Goal: Task Accomplishment & Management: Manage account settings

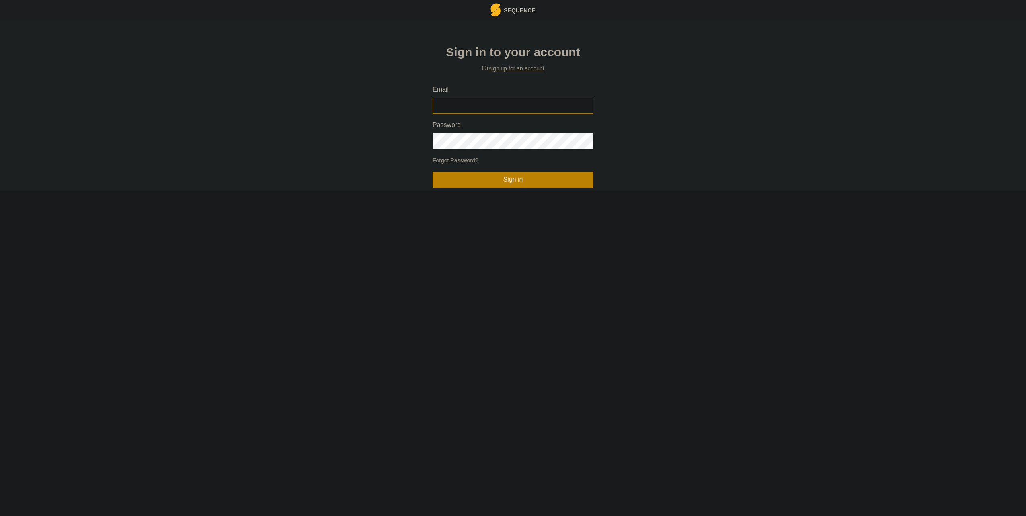
click at [484, 106] on input "Email" at bounding box center [512, 106] width 161 height 16
type input "[EMAIL_ADDRESS][DOMAIN_NAME]"
click at [432, 172] on button "Sign in" at bounding box center [512, 180] width 161 height 16
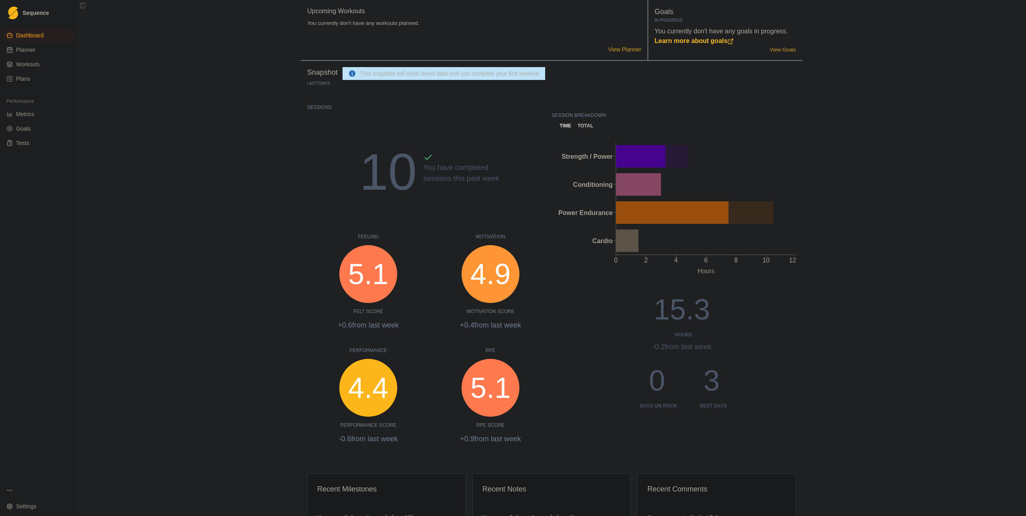
click at [57, 49] on link "Planner" at bounding box center [38, 49] width 71 height 13
select select "month"
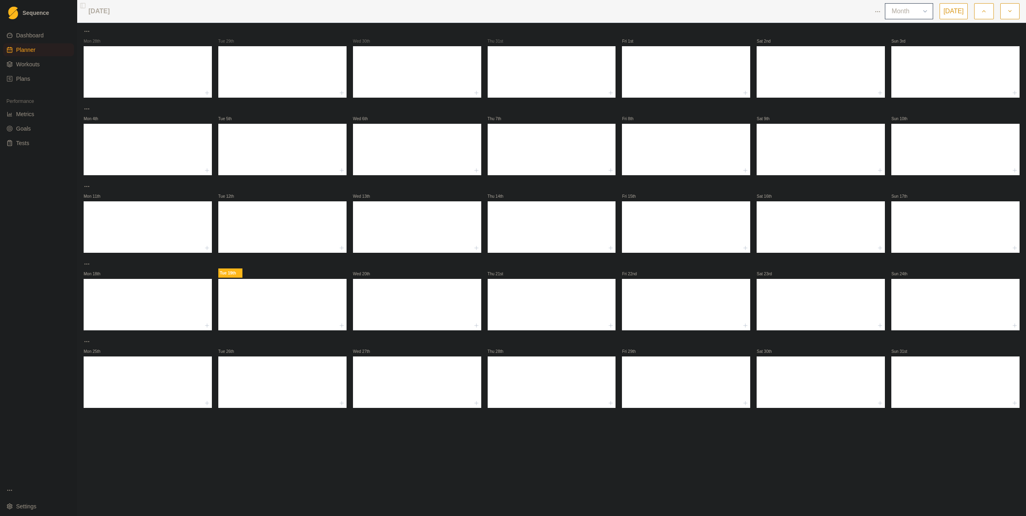
click at [231, 272] on p "Tue 19th" at bounding box center [230, 273] width 24 height 9
click at [980, 12] on button "button" at bounding box center [983, 11] width 19 height 16
click at [1010, 9] on icon "button" at bounding box center [1010, 11] width 6 height 8
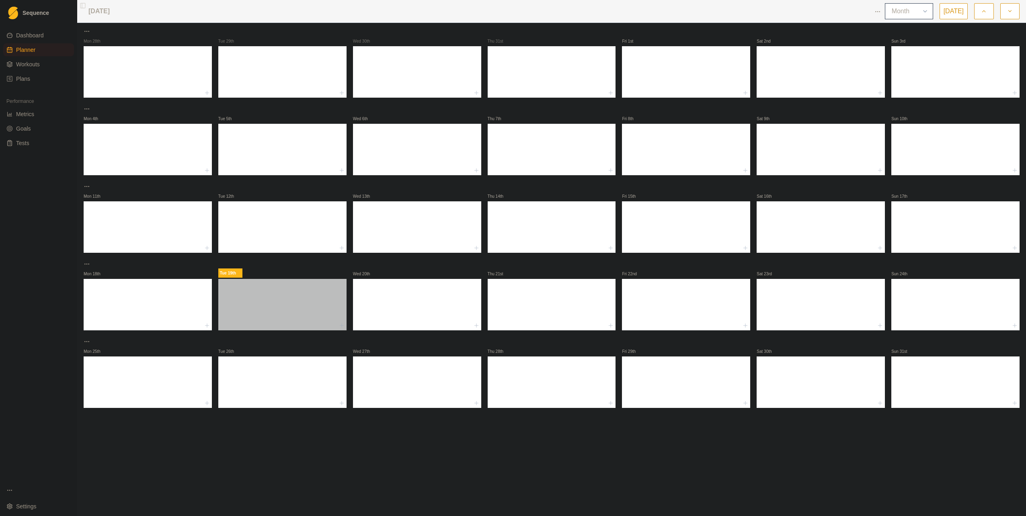
click at [281, 291] on div at bounding box center [282, 302] width 128 height 35
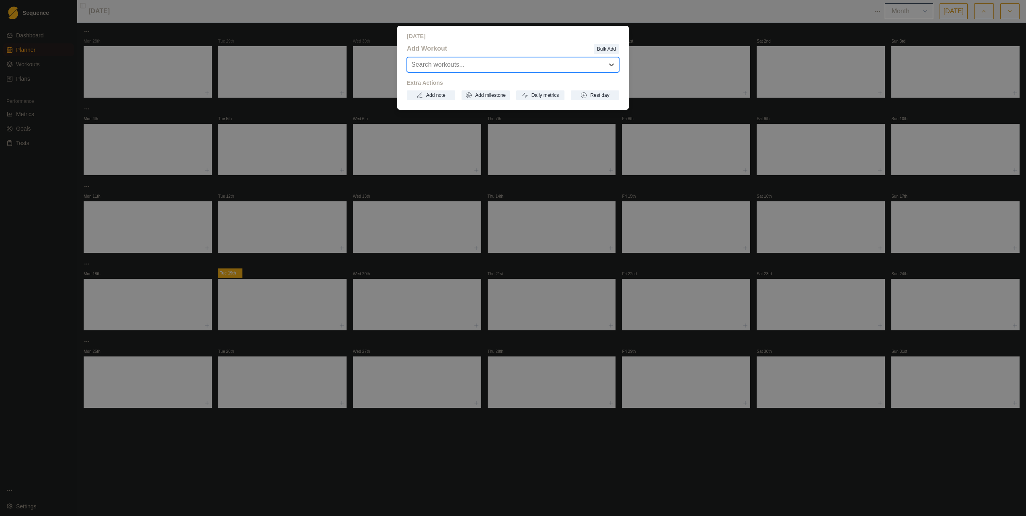
click at [576, 67] on div at bounding box center [505, 64] width 189 height 11
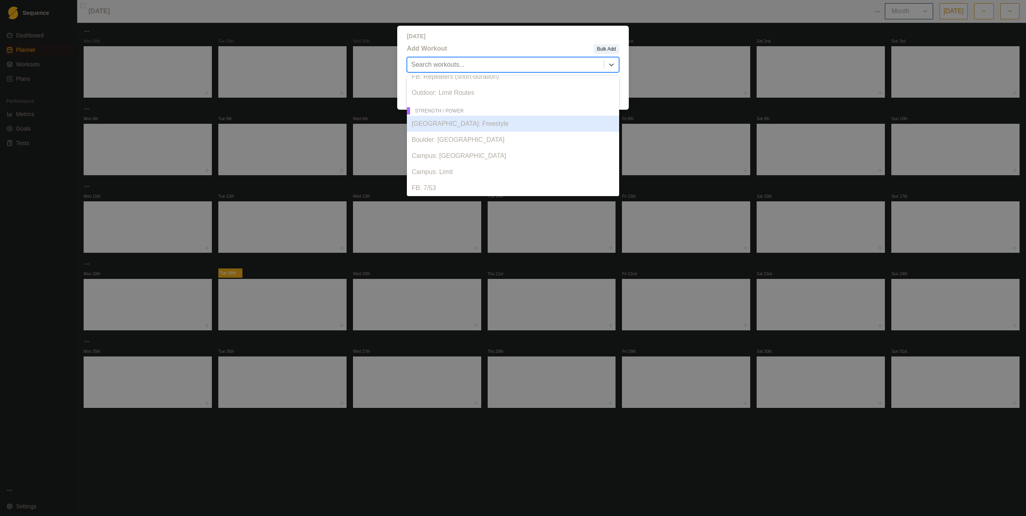
scroll to position [241, 0]
click at [688, 88] on div "[DATE] Add Workout Bulk Add 19 results available. Use Up and Down to choose opt…" at bounding box center [513, 258] width 1026 height 516
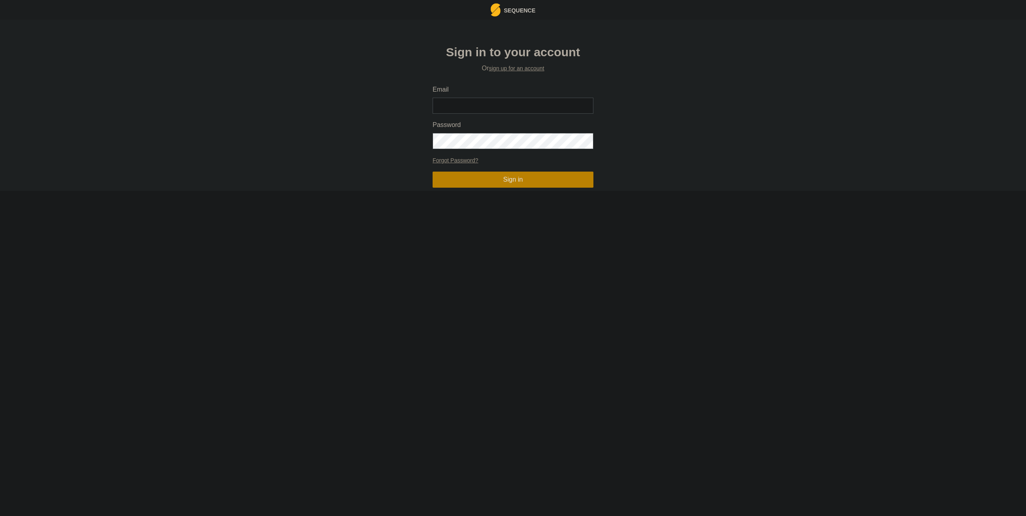
click at [472, 96] on div "Email" at bounding box center [512, 99] width 161 height 29
click at [468, 105] on input "Email" at bounding box center [512, 106] width 161 height 16
type input "[EMAIL_ADDRESS][DOMAIN_NAME]"
click at [432, 172] on button "Sign in" at bounding box center [512, 180] width 161 height 16
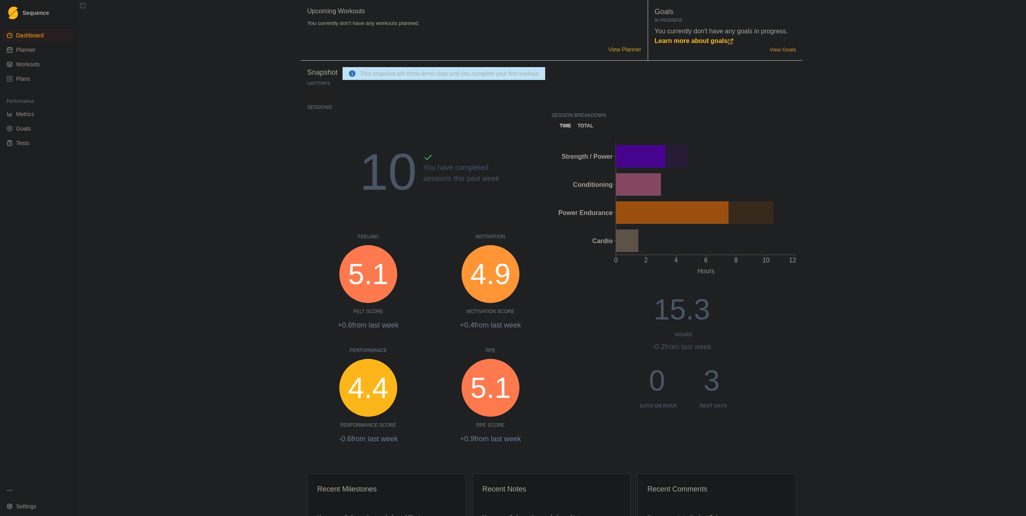
click at [25, 66] on span "Workouts" at bounding box center [28, 64] width 24 height 8
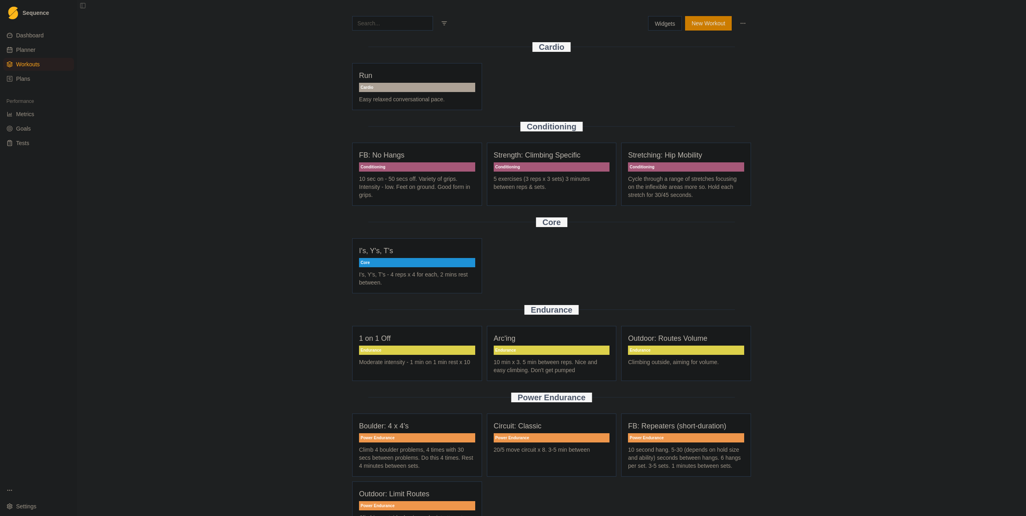
click at [27, 77] on span "Plans" at bounding box center [23, 79] width 14 height 8
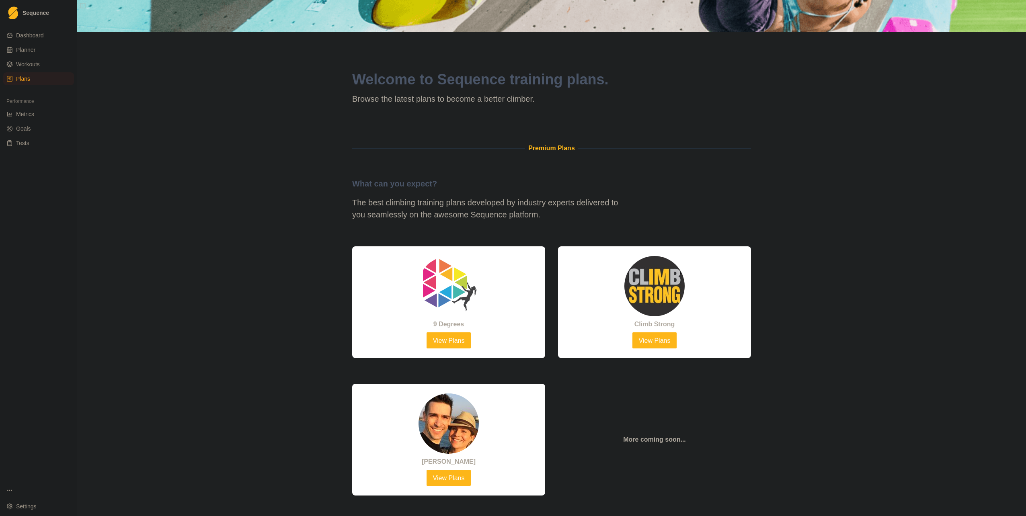
scroll to position [174, 0]
click at [437, 339] on link "View Plans" at bounding box center [448, 340] width 45 height 16
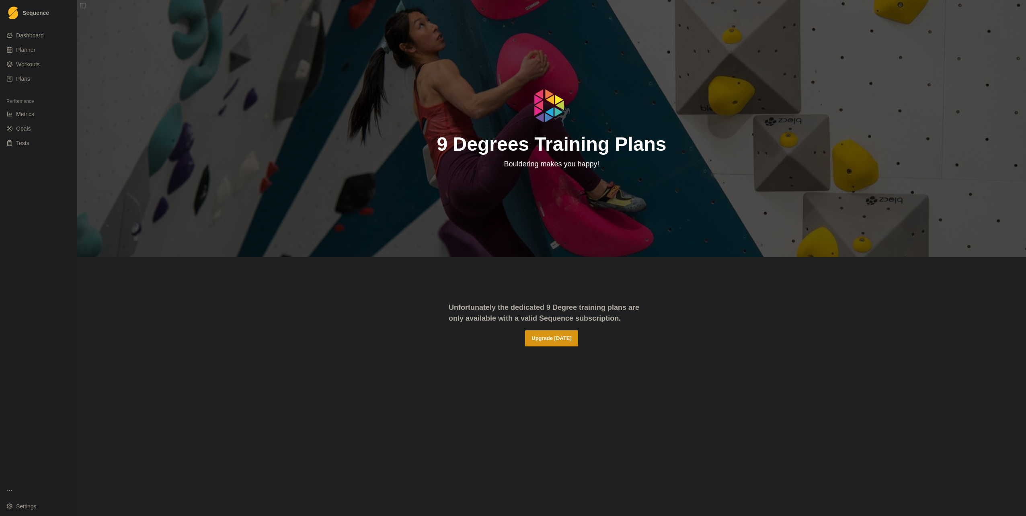
click at [561, 335] on button "Upgrade Today" at bounding box center [551, 338] width 53 height 16
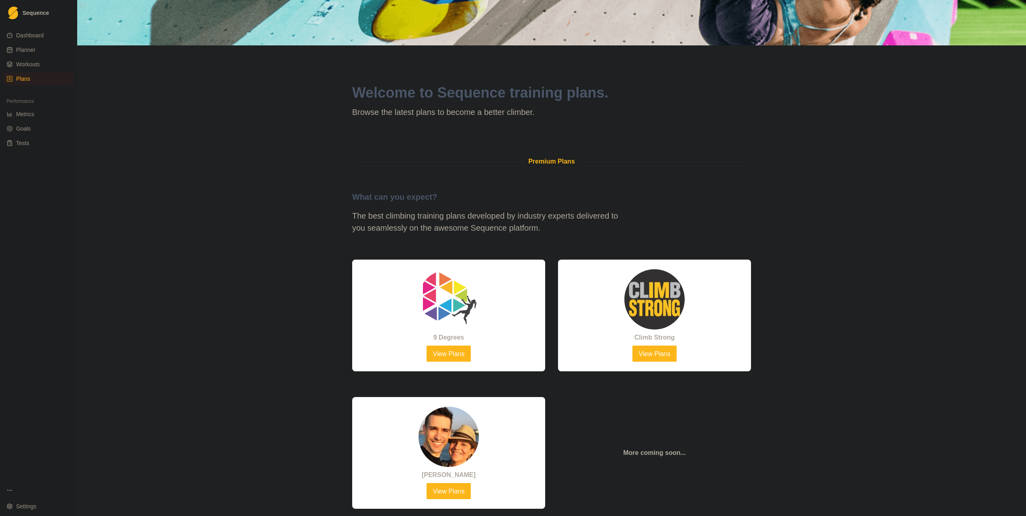
scroll to position [161, 0]
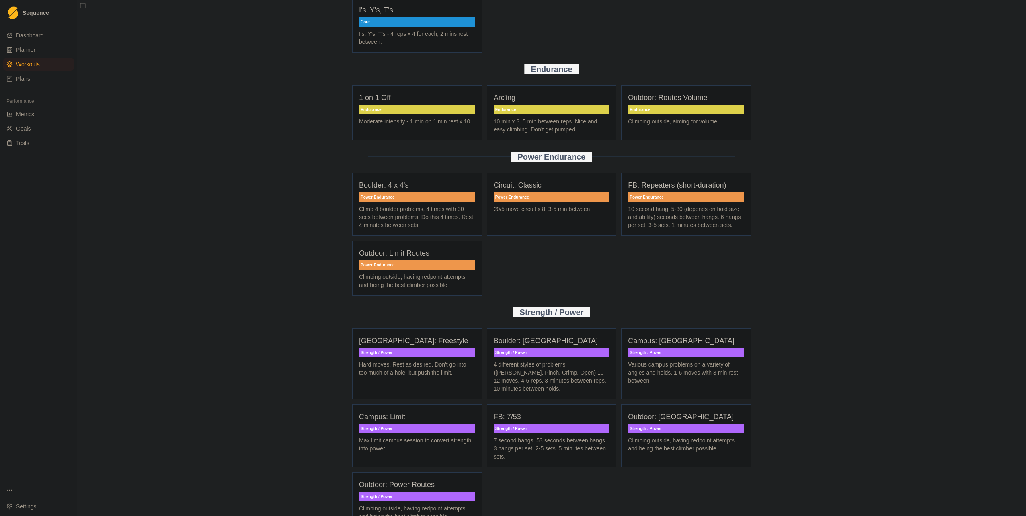
scroll to position [241, 0]
click at [545, 416] on p "FB: 7/53" at bounding box center [552, 416] width 116 height 11
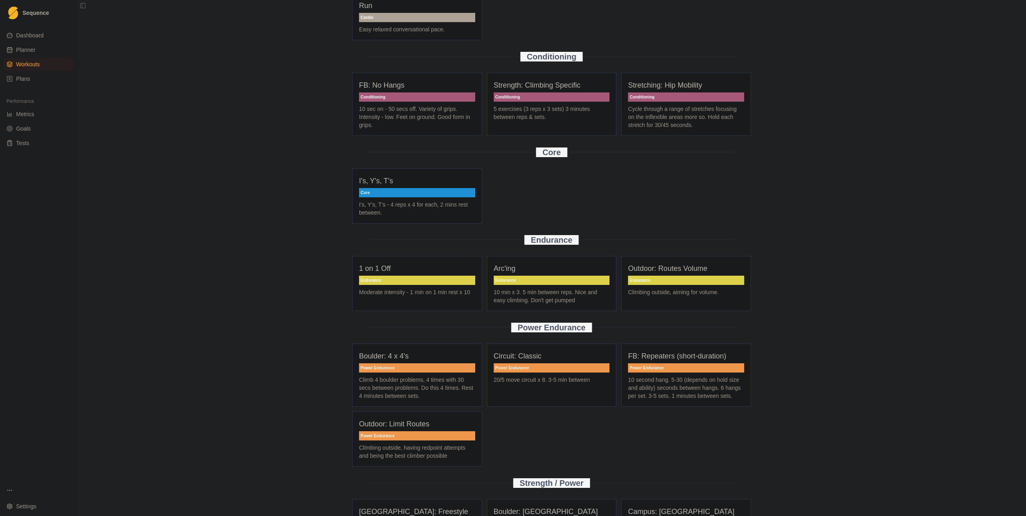
scroll to position [70, 0]
click at [35, 47] on link "Planner" at bounding box center [38, 49] width 71 height 13
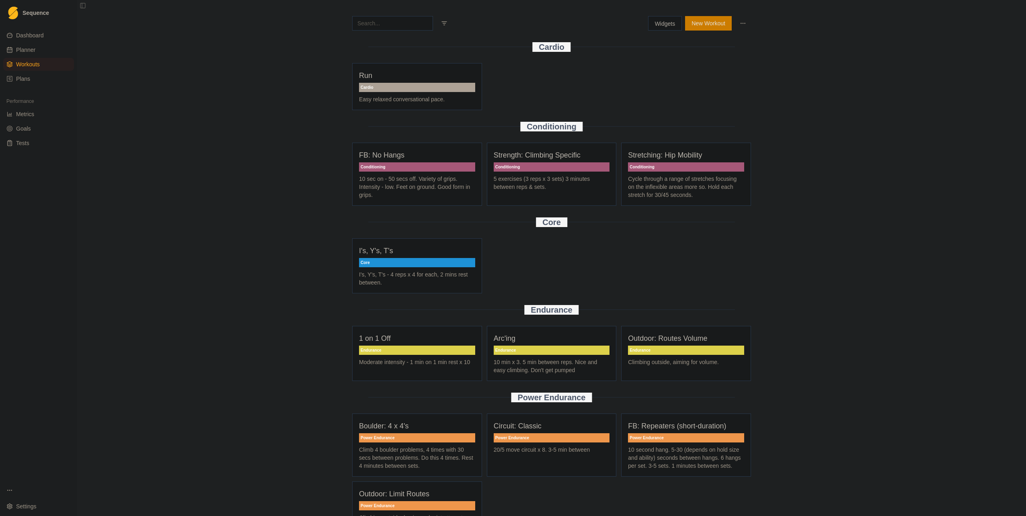
select select "month"
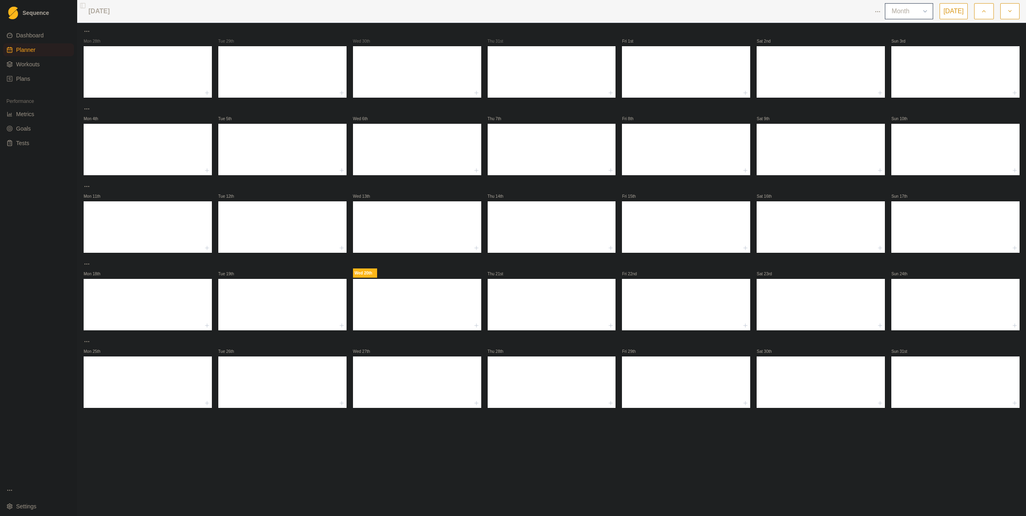
click at [28, 6] on link "Sequence" at bounding box center [38, 12] width 71 height 19
